Goal: Task Accomplishment & Management: Use online tool/utility

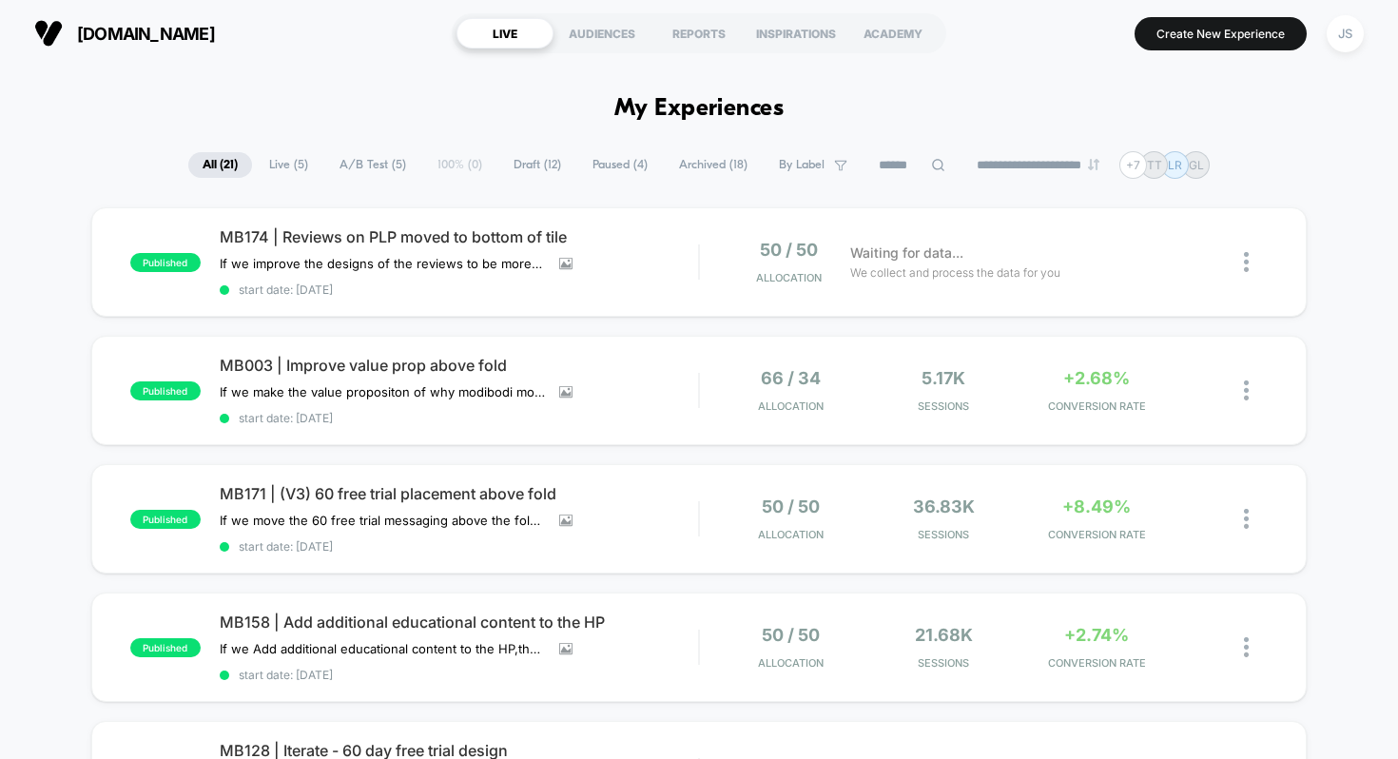
click at [297, 163] on span "Live ( 5 )" at bounding box center [289, 165] width 68 height 26
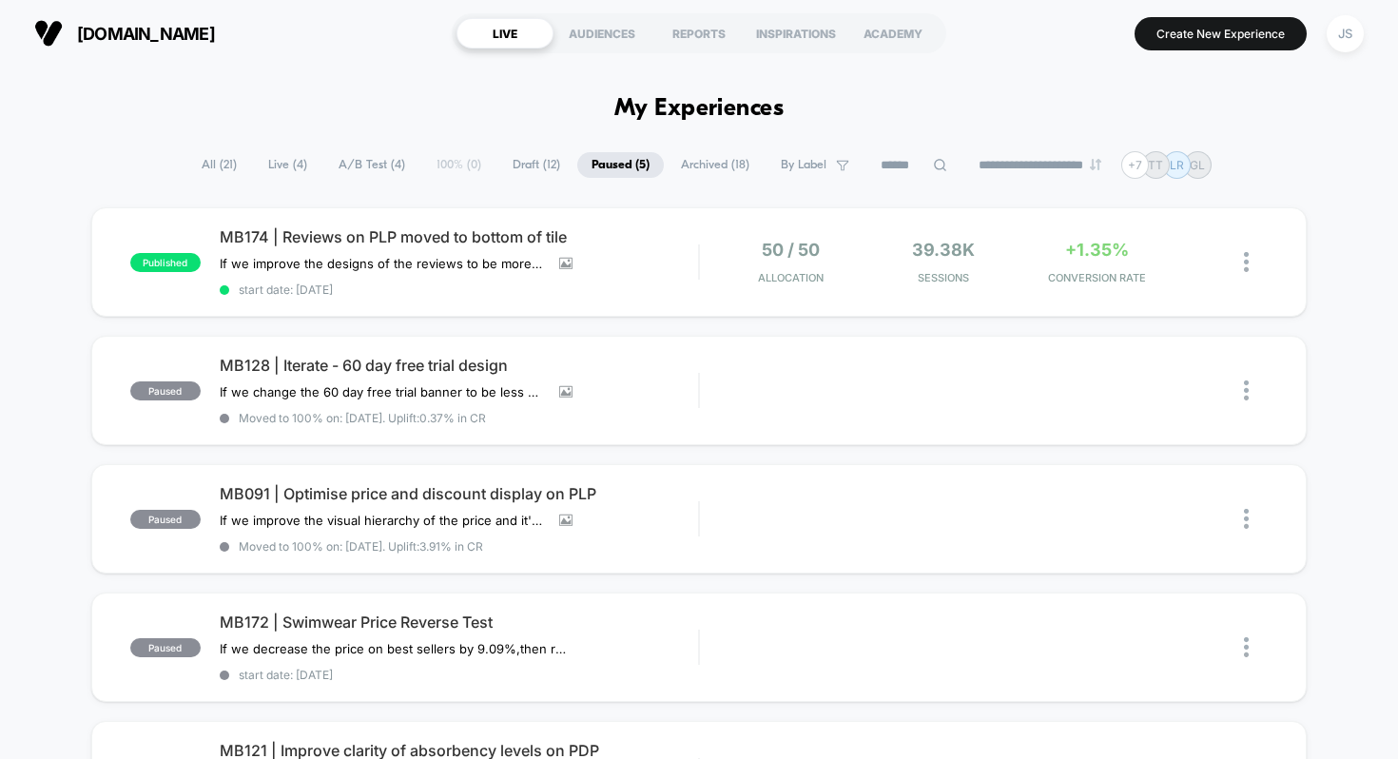
scroll to position [22, 0]
